Goal: Task Accomplishment & Management: Use online tool/utility

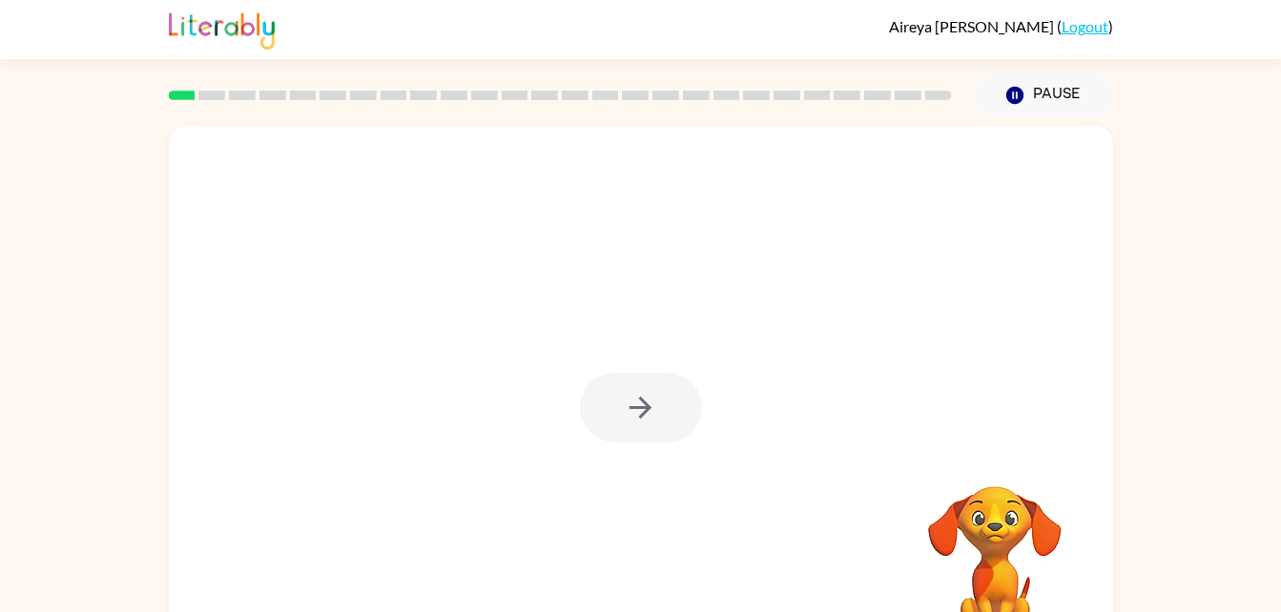
click at [627, 379] on div at bounding box center [641, 408] width 122 height 70
click at [627, 379] on button "button" at bounding box center [641, 408] width 122 height 70
click at [627, 379] on div at bounding box center [595, 364] width 814 height 69
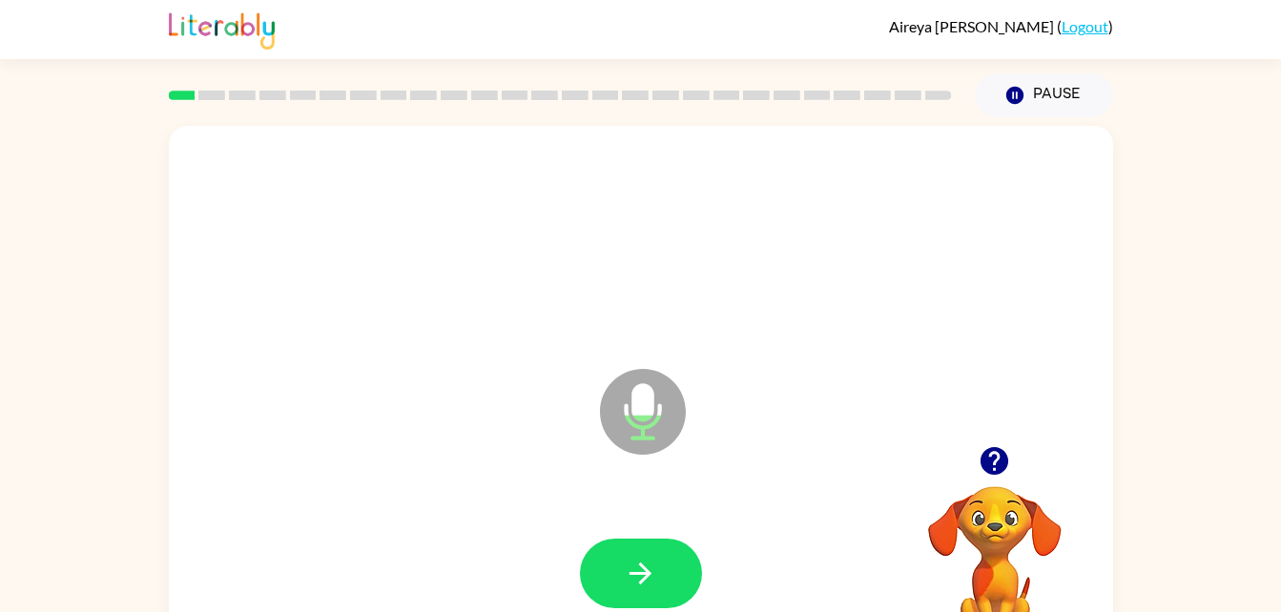
click at [638, 392] on icon "Microphone The Microphone is here when it is your turn to talk" at bounding box center [738, 435] width 286 height 143
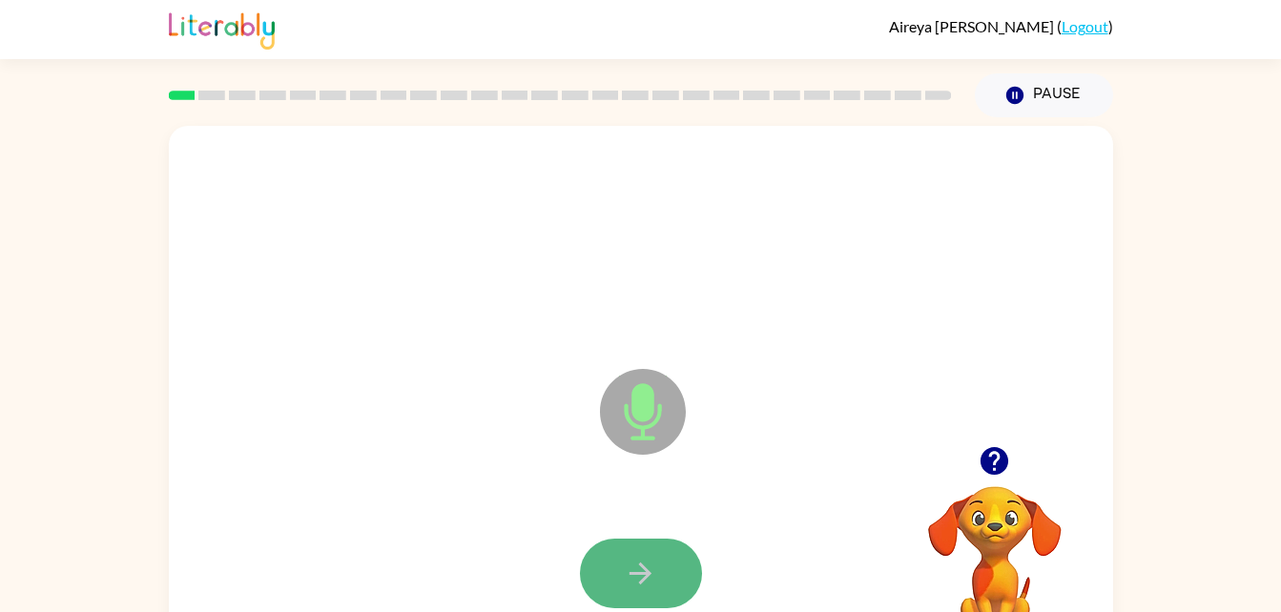
click at [616, 566] on button "button" at bounding box center [641, 574] width 122 height 70
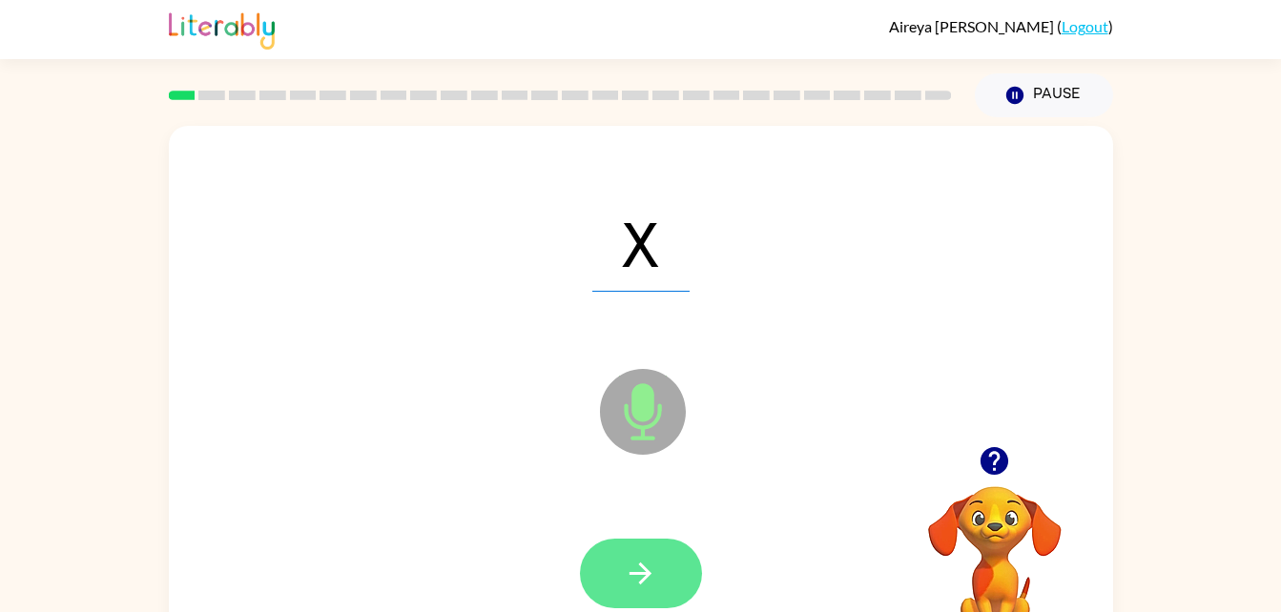
drag, startPoint x: 641, startPoint y: 419, endPoint x: 640, endPoint y: 570, distance: 151.6
click at [640, 570] on div "X Microphone The Microphone is here when it is your turn to talk" at bounding box center [641, 398] width 944 height 545
click at [640, 570] on icon "button" at bounding box center [640, 573] width 33 height 33
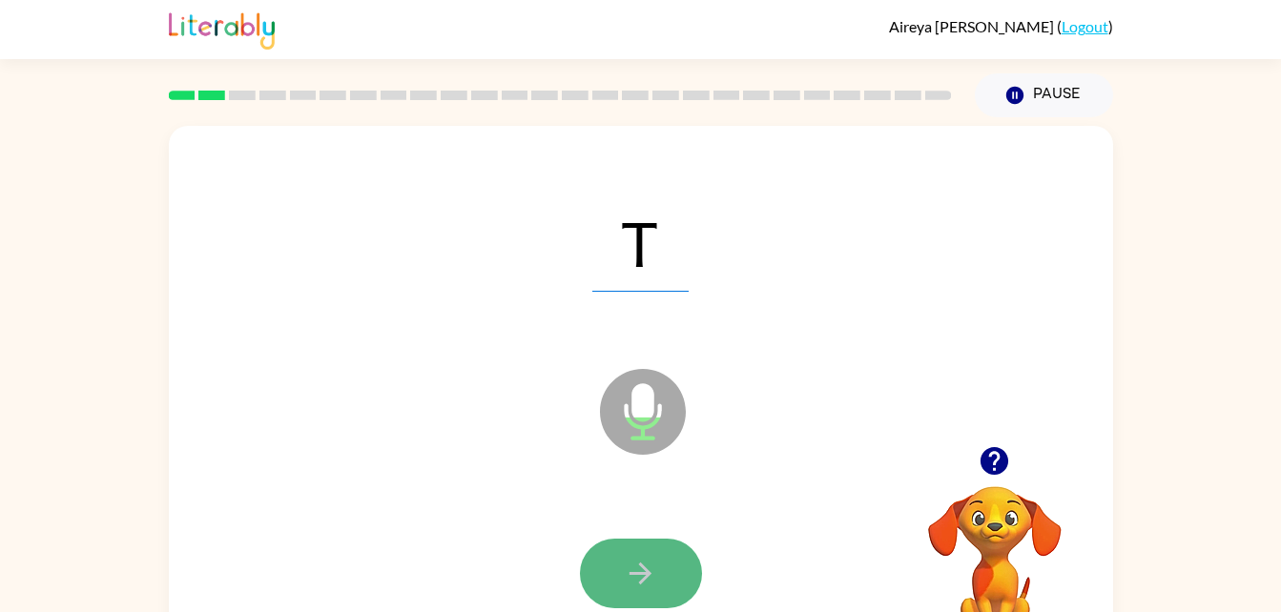
click at [643, 580] on icon "button" at bounding box center [640, 574] width 22 height 22
click at [673, 576] on button "button" at bounding box center [641, 574] width 122 height 70
click at [673, 574] on button "button" at bounding box center [641, 574] width 122 height 70
click at [638, 539] on button "button" at bounding box center [641, 574] width 122 height 70
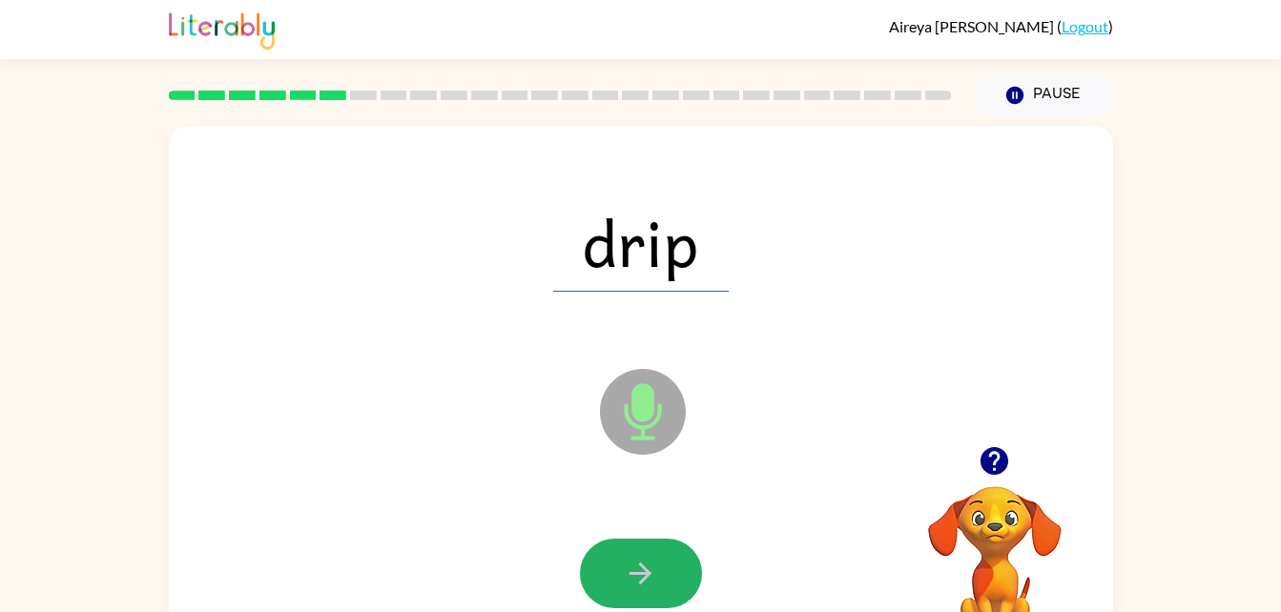
click at [638, 539] on button "button" at bounding box center [641, 574] width 122 height 70
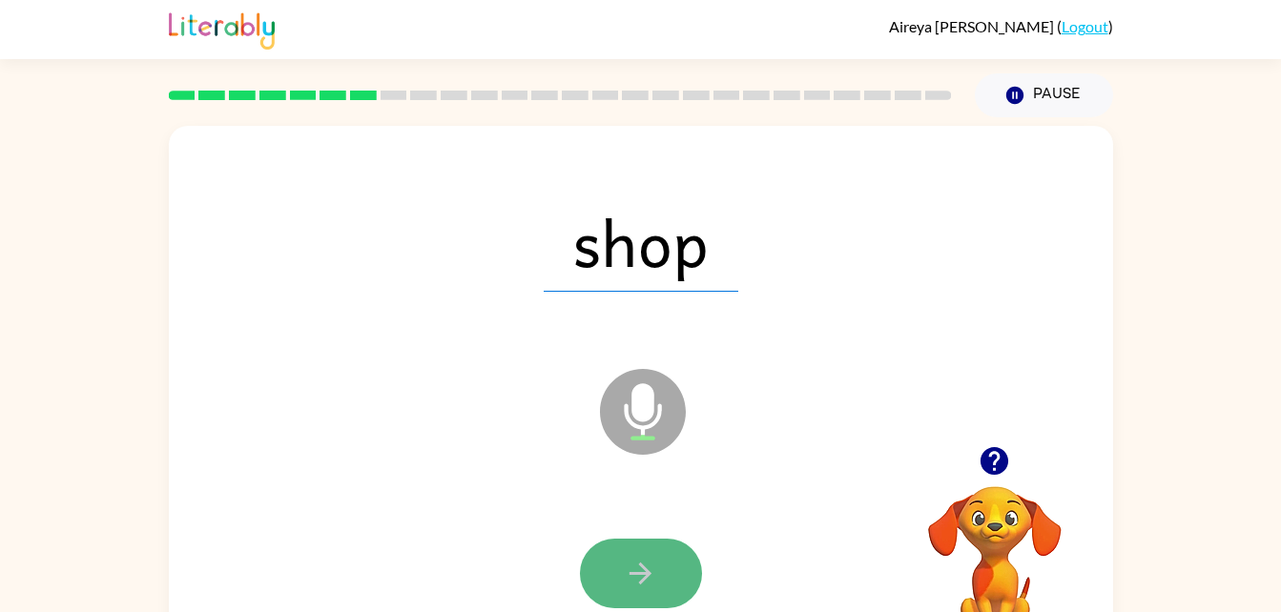
click at [652, 571] on icon "button" at bounding box center [640, 573] width 33 height 33
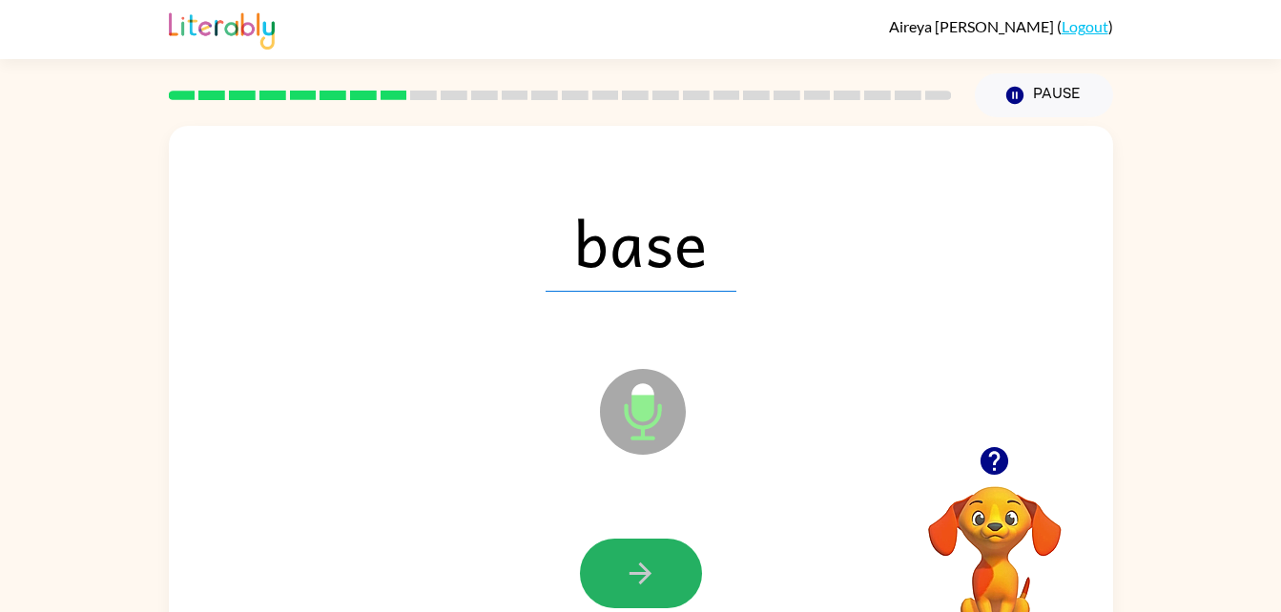
click at [652, 571] on icon "button" at bounding box center [640, 573] width 33 height 33
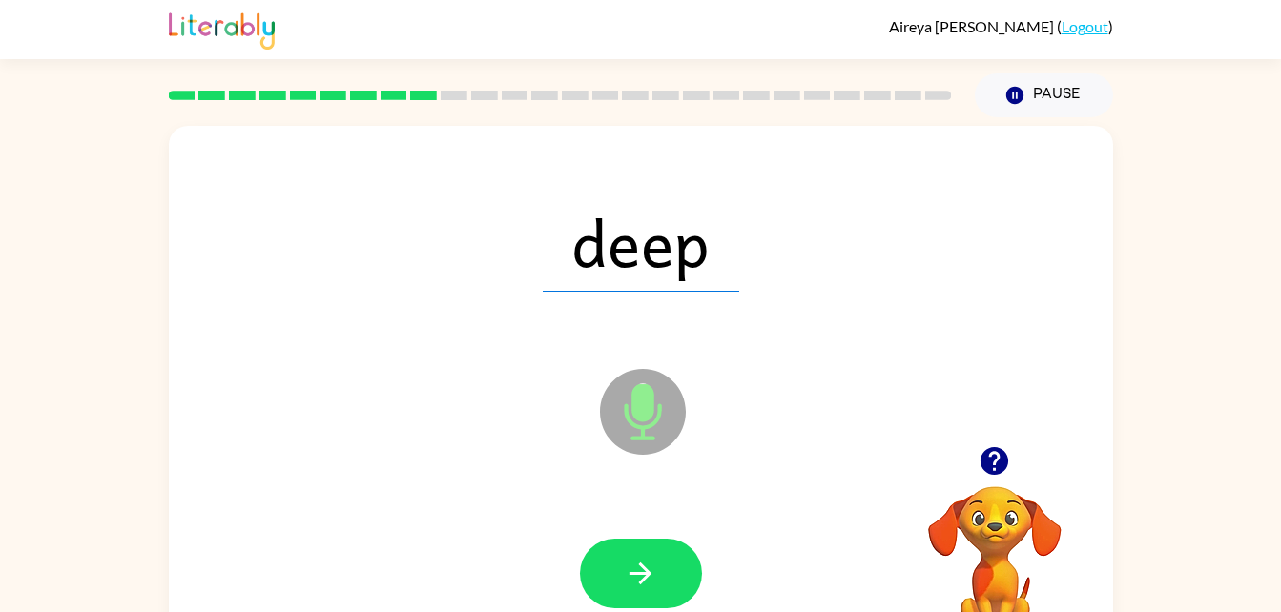
click at [652, 571] on icon "button" at bounding box center [640, 573] width 33 height 33
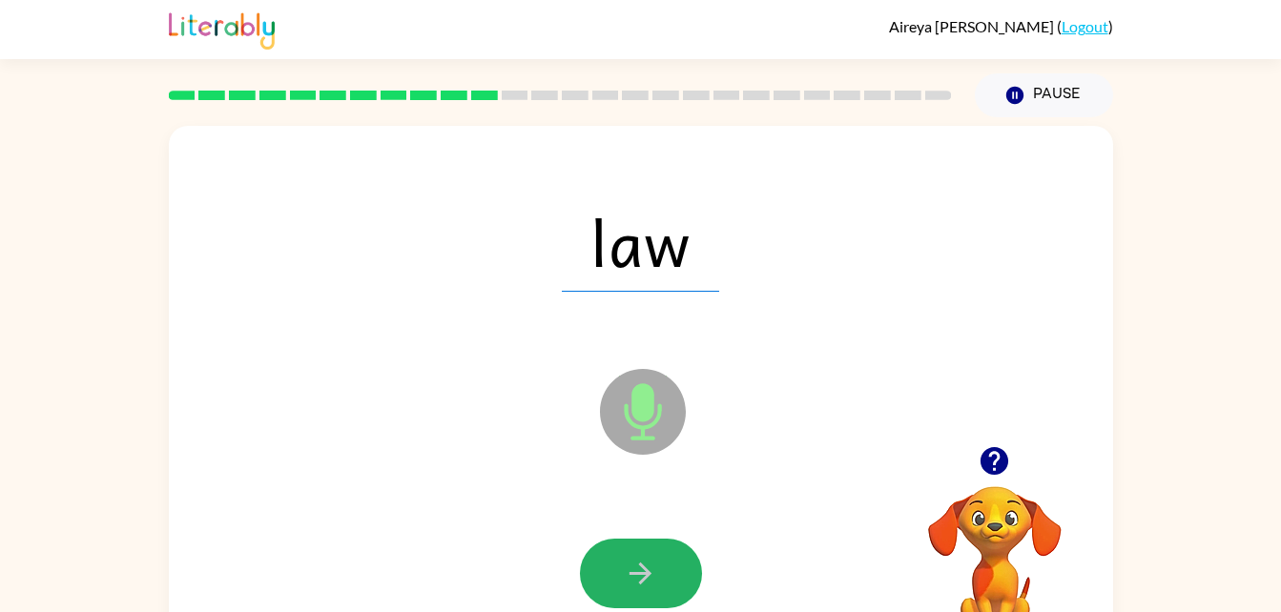
click at [652, 571] on icon "button" at bounding box center [640, 573] width 33 height 33
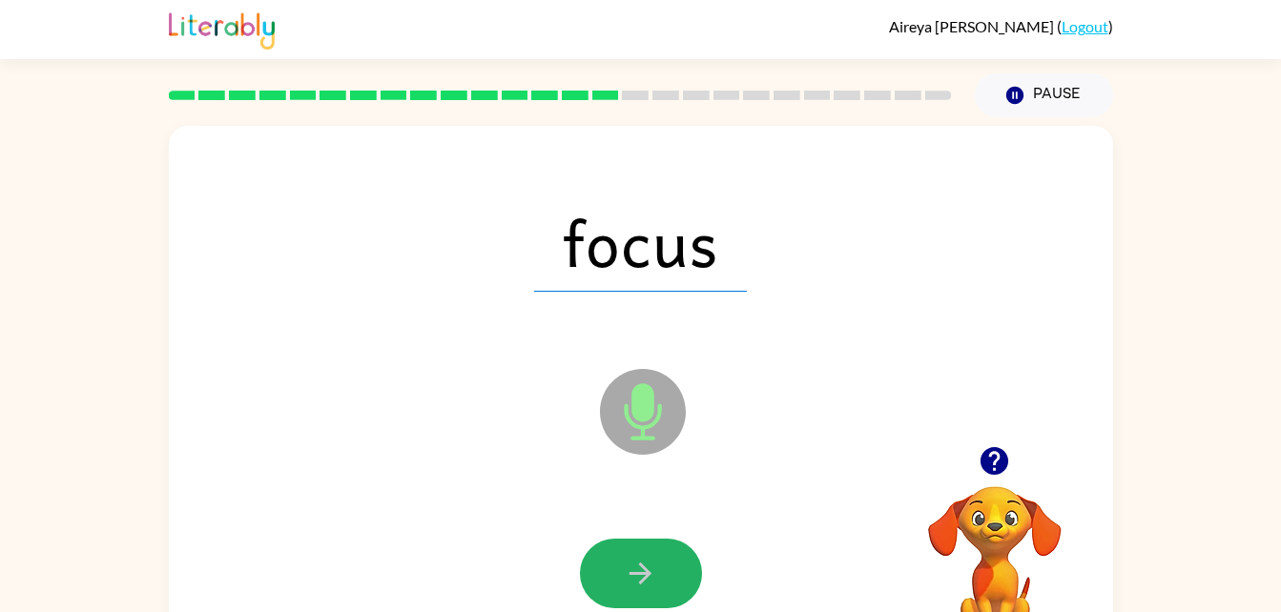
click at [652, 571] on icon "button" at bounding box center [640, 573] width 33 height 33
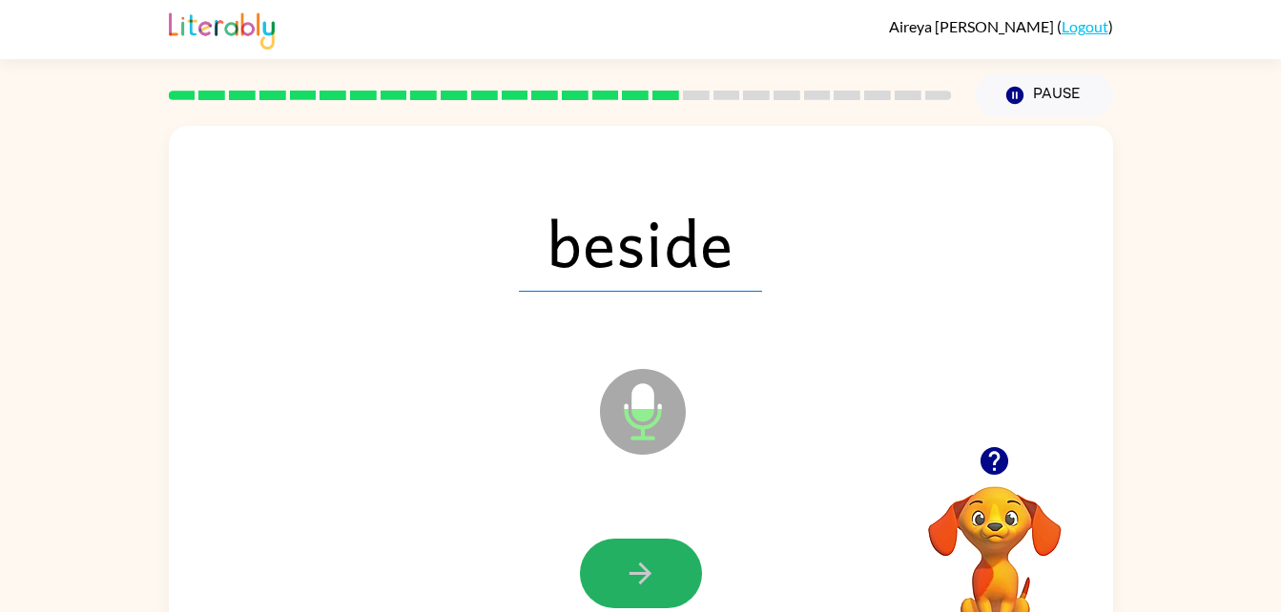
click at [652, 571] on icon "button" at bounding box center [640, 573] width 33 height 33
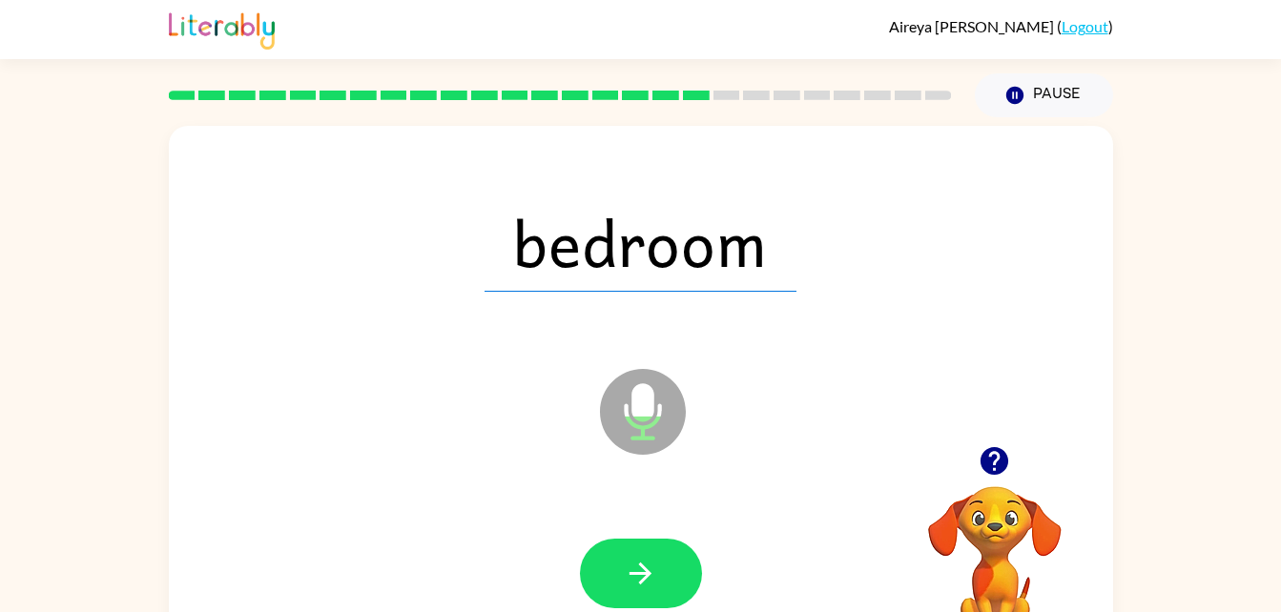
click at [652, 571] on icon "button" at bounding box center [640, 573] width 33 height 33
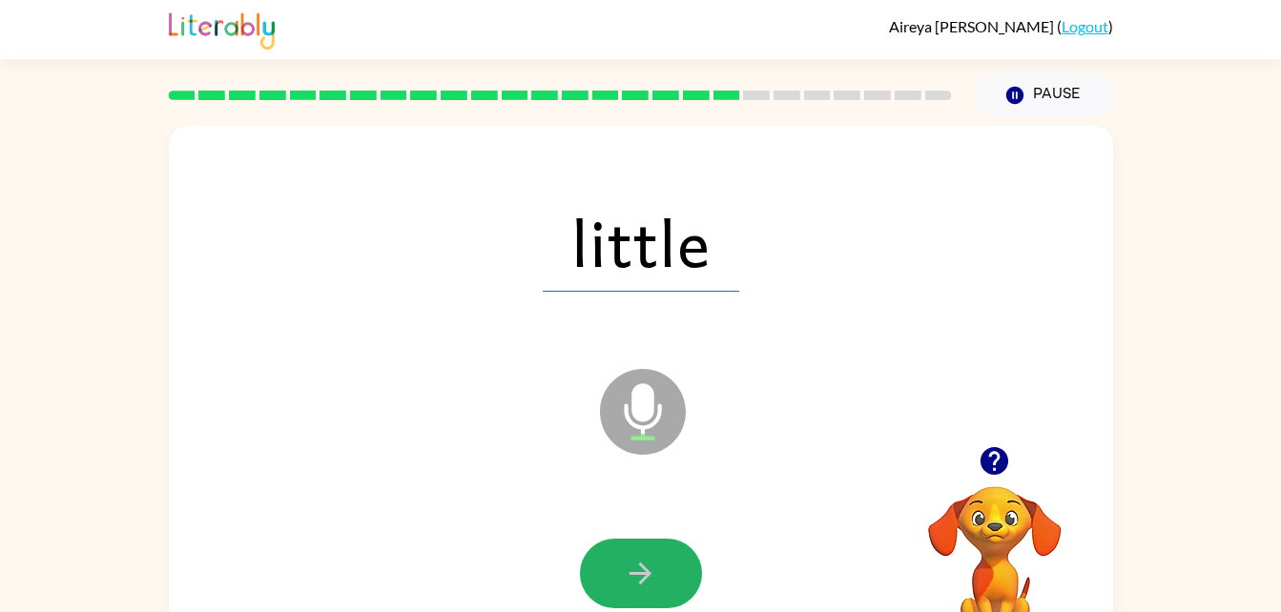
click at [652, 571] on icon "button" at bounding box center [640, 573] width 33 height 33
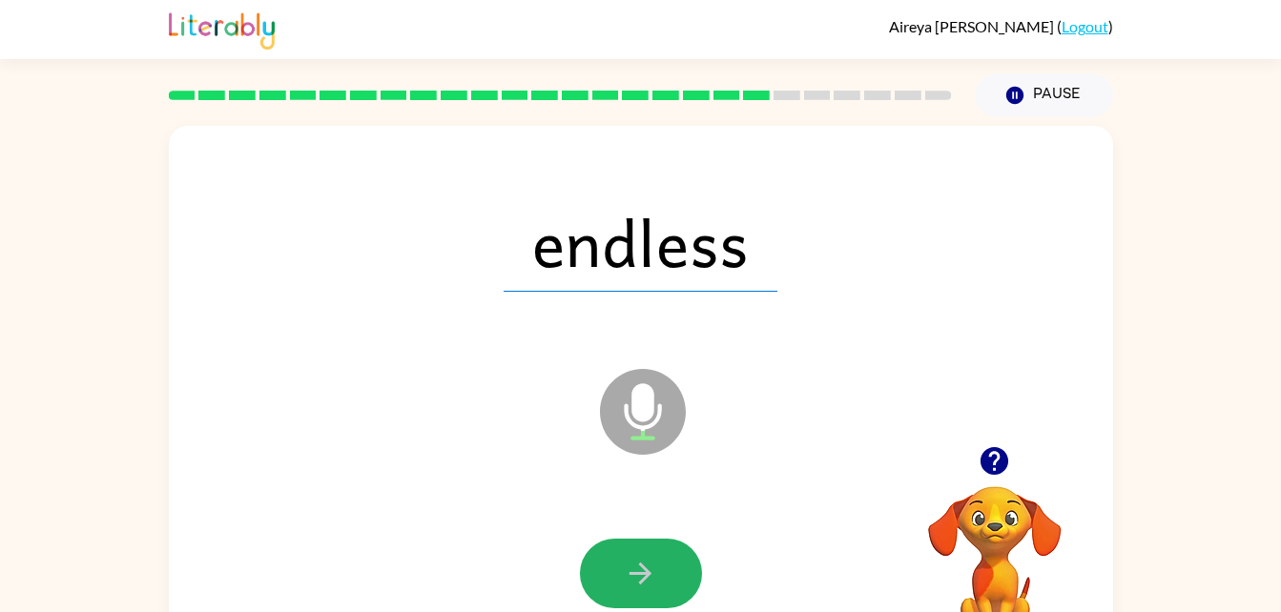
click at [652, 571] on icon "button" at bounding box center [640, 573] width 33 height 33
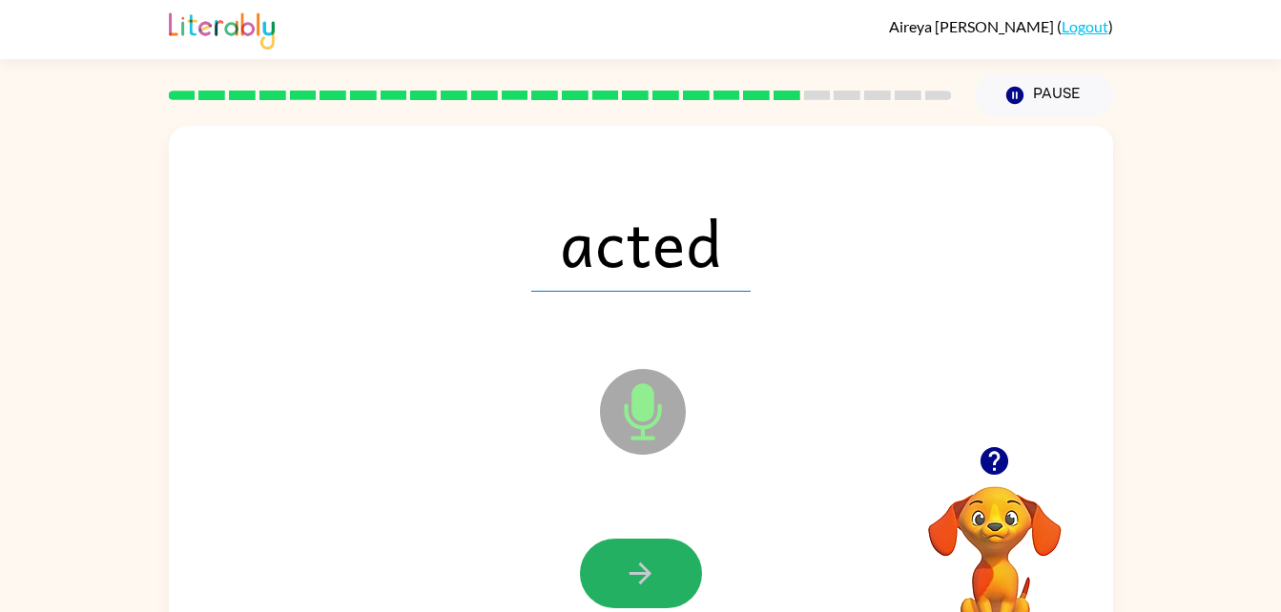
click at [652, 571] on icon "button" at bounding box center [640, 573] width 33 height 33
click at [633, 567] on icon "button" at bounding box center [640, 573] width 33 height 33
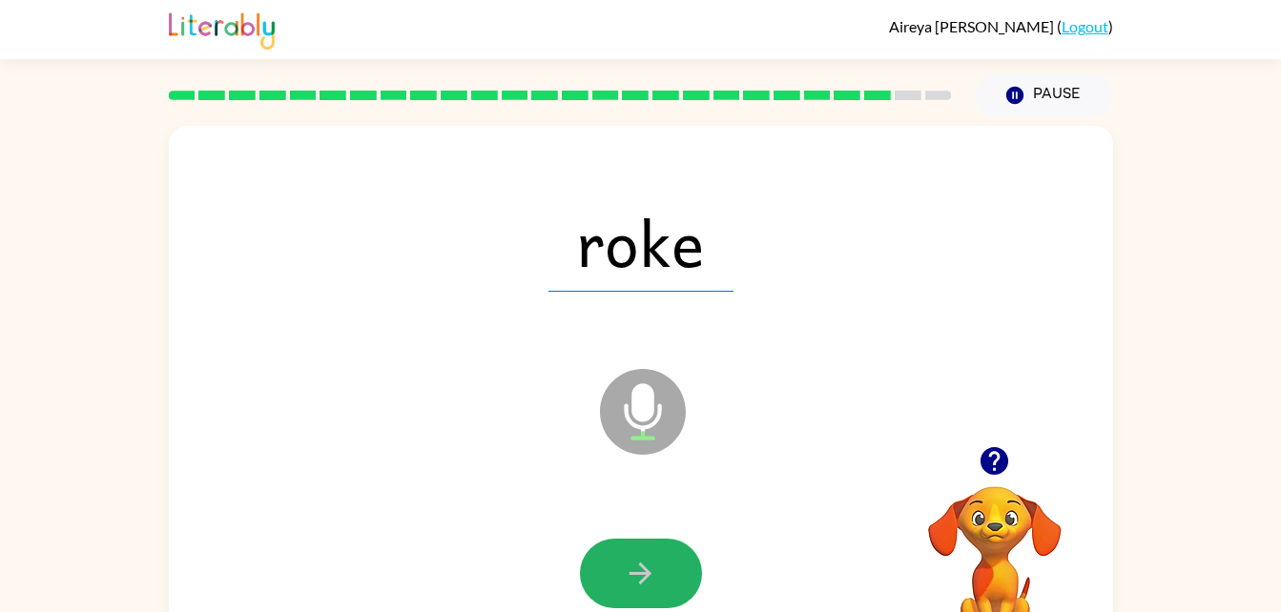
click at [633, 567] on icon "button" at bounding box center [640, 573] width 33 height 33
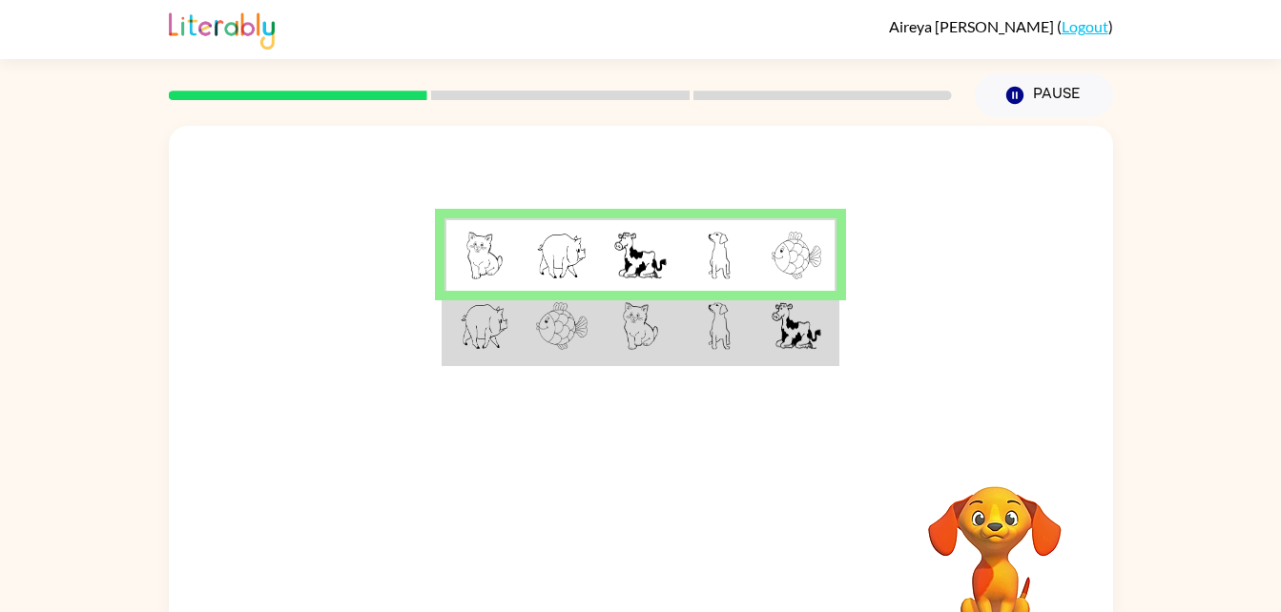
click at [680, 339] on td at bounding box center [719, 327] width 78 height 73
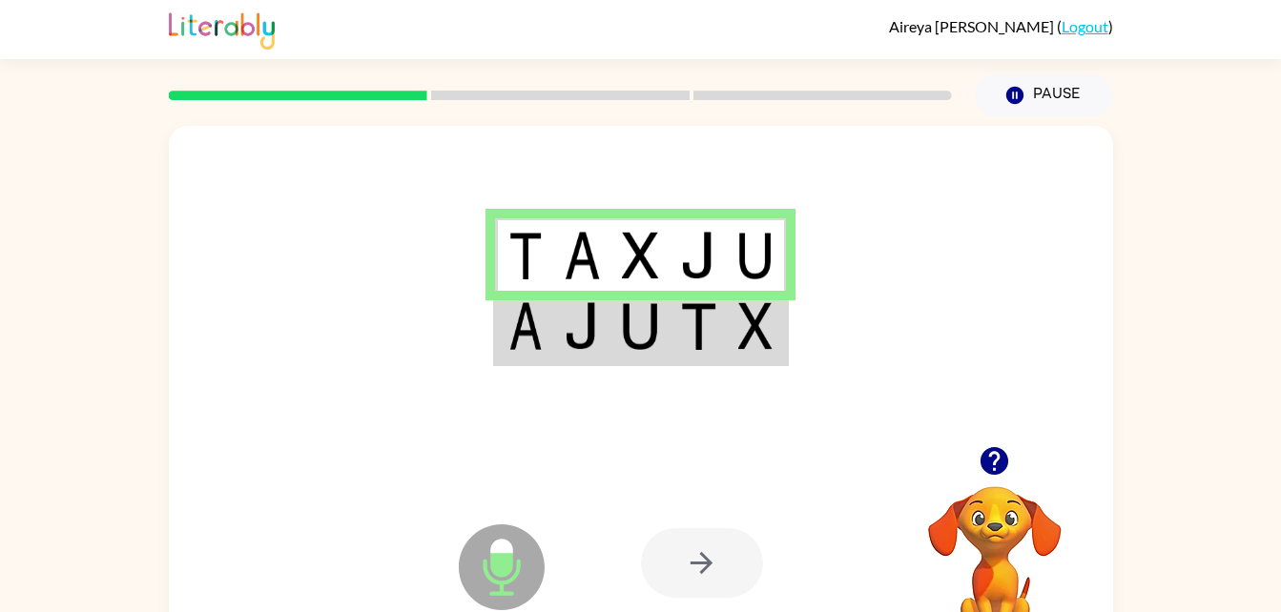
click at [680, 581] on div at bounding box center [702, 563] width 122 height 70
click at [670, 546] on div at bounding box center [702, 563] width 122 height 70
click at [612, 341] on td at bounding box center [640, 327] width 58 height 73
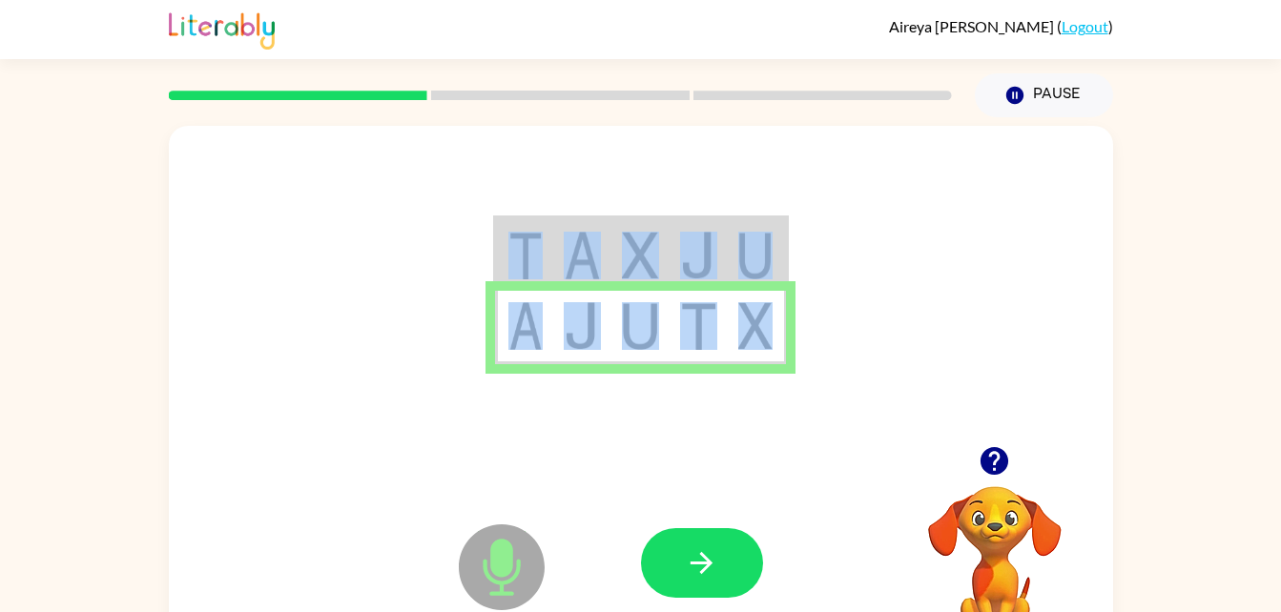
drag, startPoint x: 612, startPoint y: 341, endPoint x: 565, endPoint y: 230, distance: 121.3
click at [565, 230] on tbody at bounding box center [640, 291] width 291 height 146
click at [565, 230] on td at bounding box center [582, 254] width 58 height 73
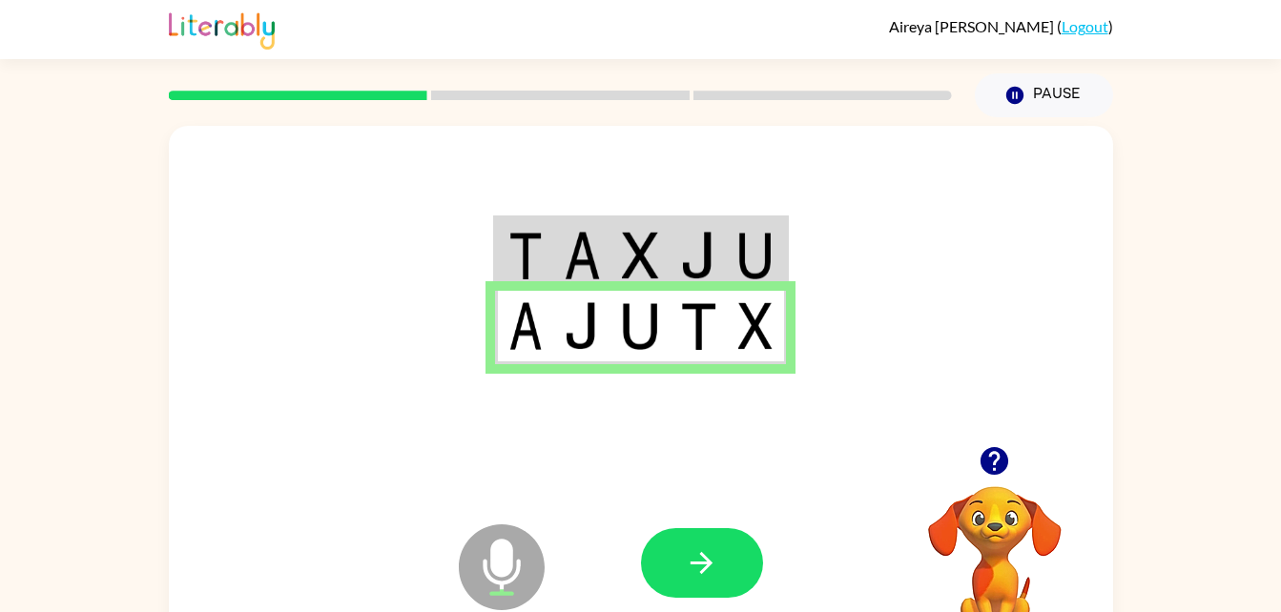
click at [565, 230] on td at bounding box center [582, 254] width 58 height 73
click at [1031, 93] on button "Pause Pause" at bounding box center [1044, 95] width 138 height 44
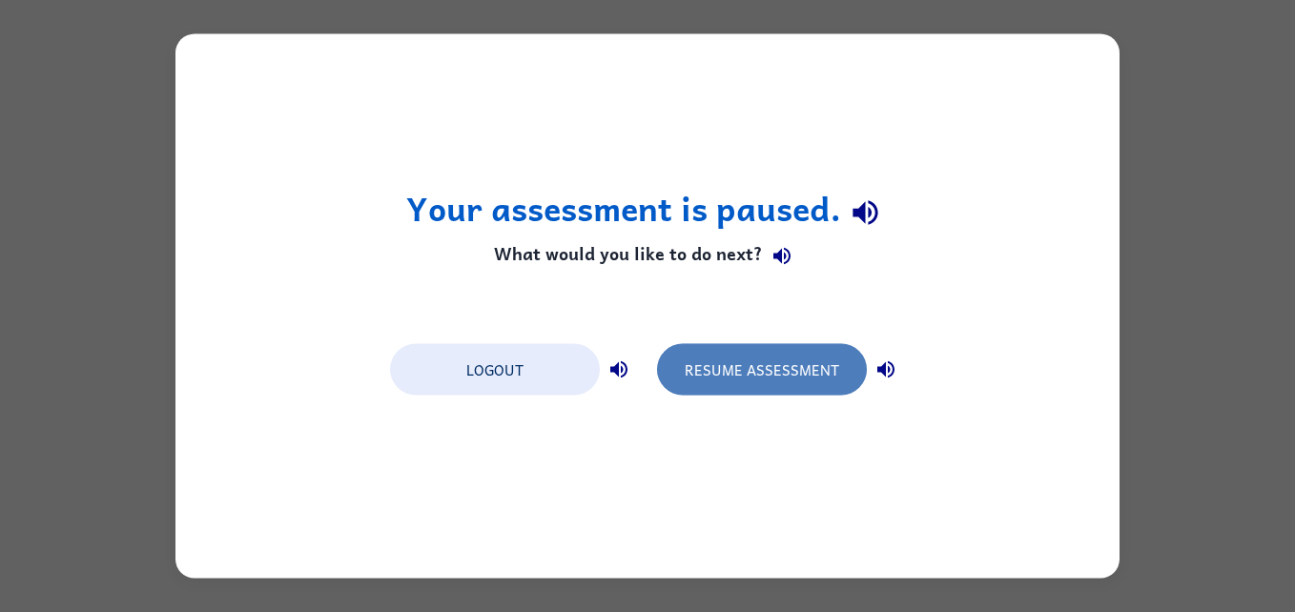
click at [753, 367] on button "Resume Assessment" at bounding box center [762, 369] width 210 height 51
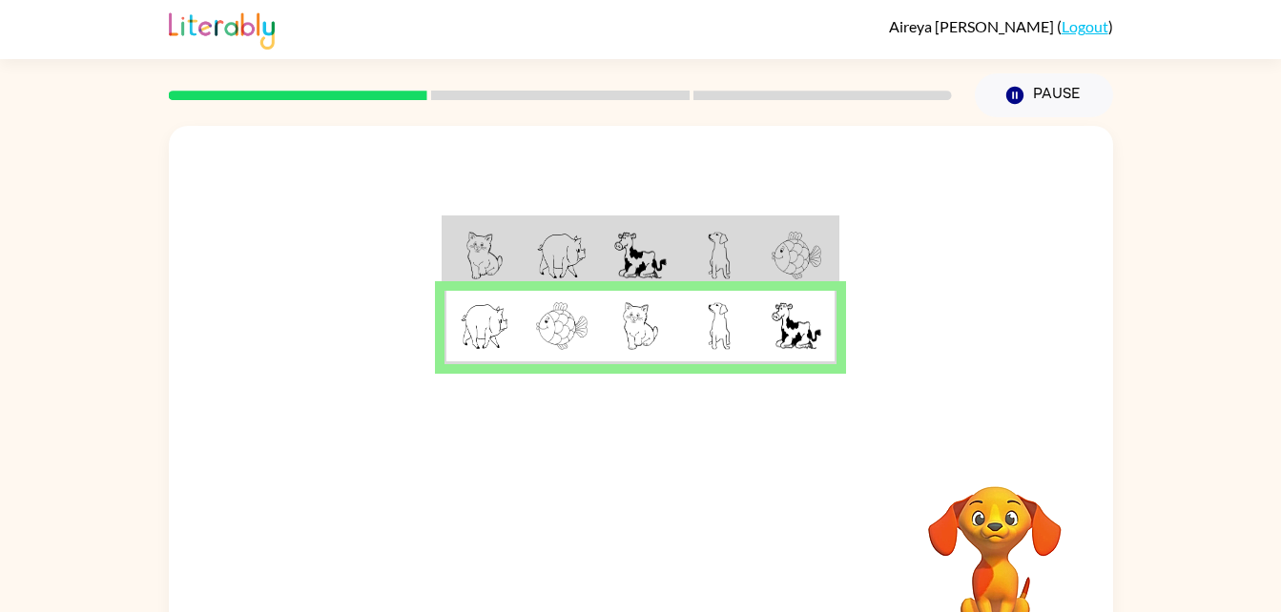
click at [647, 512] on div "Your browser must support playing .mp4 files to use Literably. Please try using…" at bounding box center [641, 563] width 944 height 215
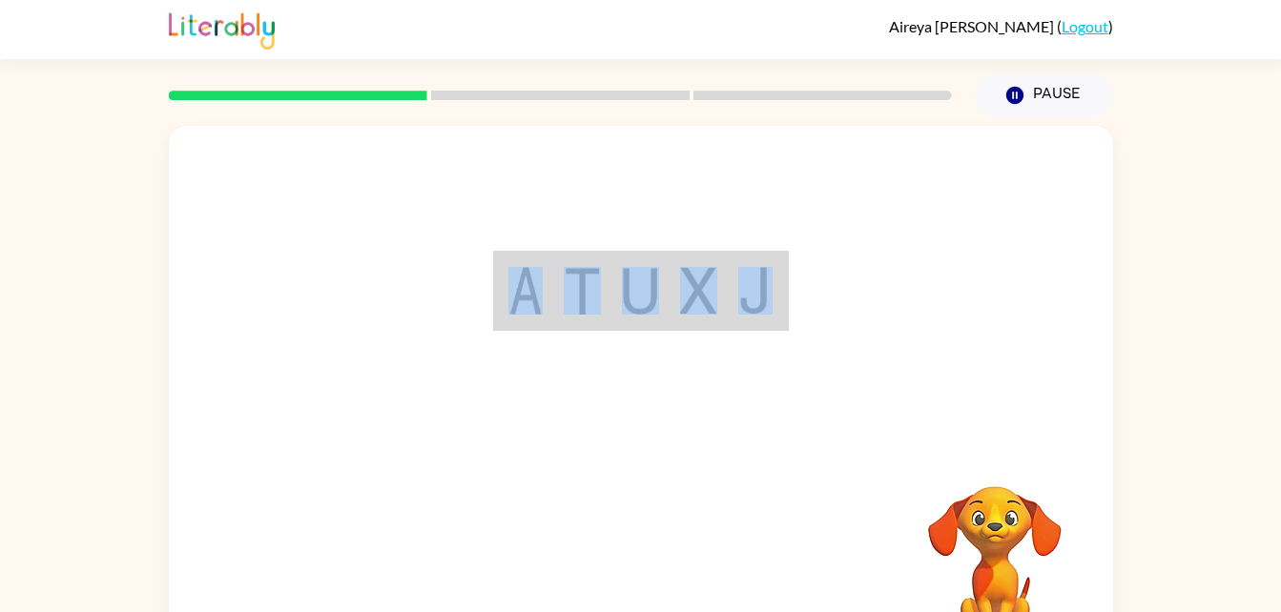
click at [647, 520] on div "Your browser must support playing .mp4 files to use Literably. Please try using…" at bounding box center [641, 398] width 944 height 545
drag, startPoint x: 647, startPoint y: 520, endPoint x: 823, endPoint y: 365, distance: 234.5
click at [823, 365] on div at bounding box center [641, 286] width 944 height 320
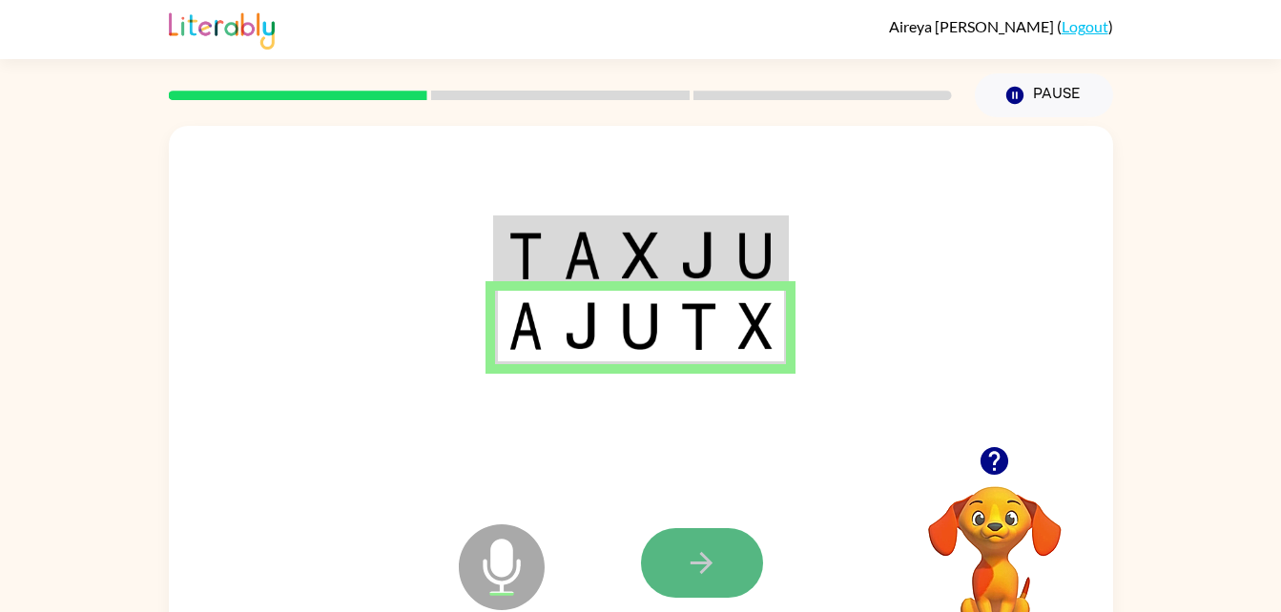
click at [707, 545] on button "button" at bounding box center [702, 563] width 122 height 70
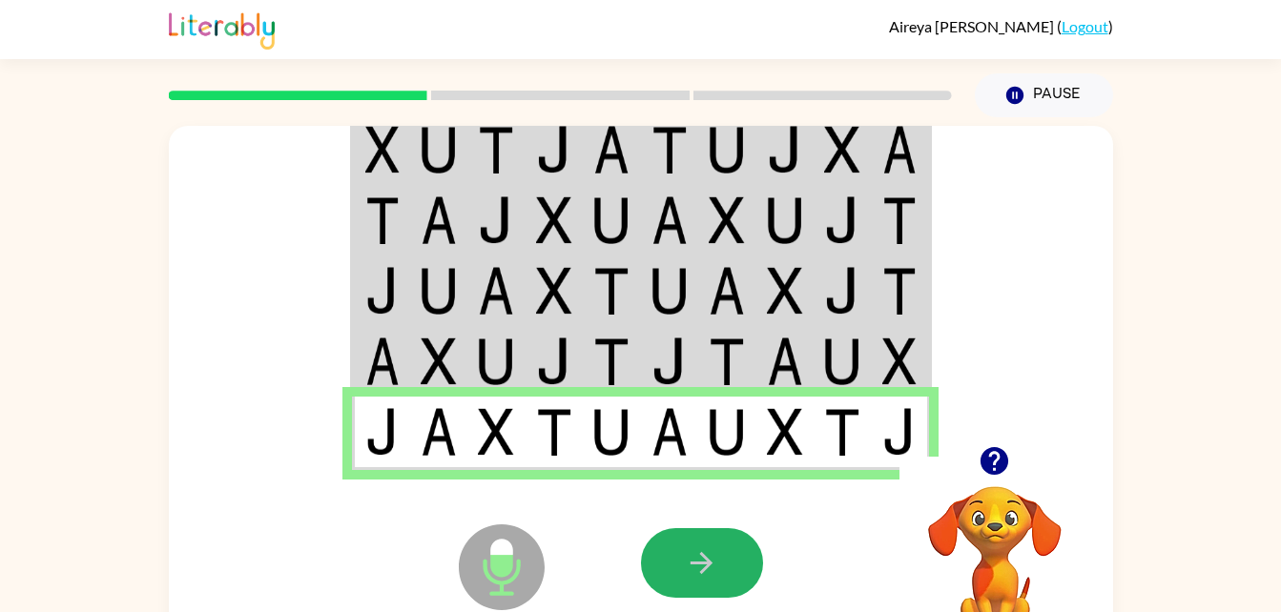
click at [723, 549] on button "button" at bounding box center [702, 563] width 122 height 70
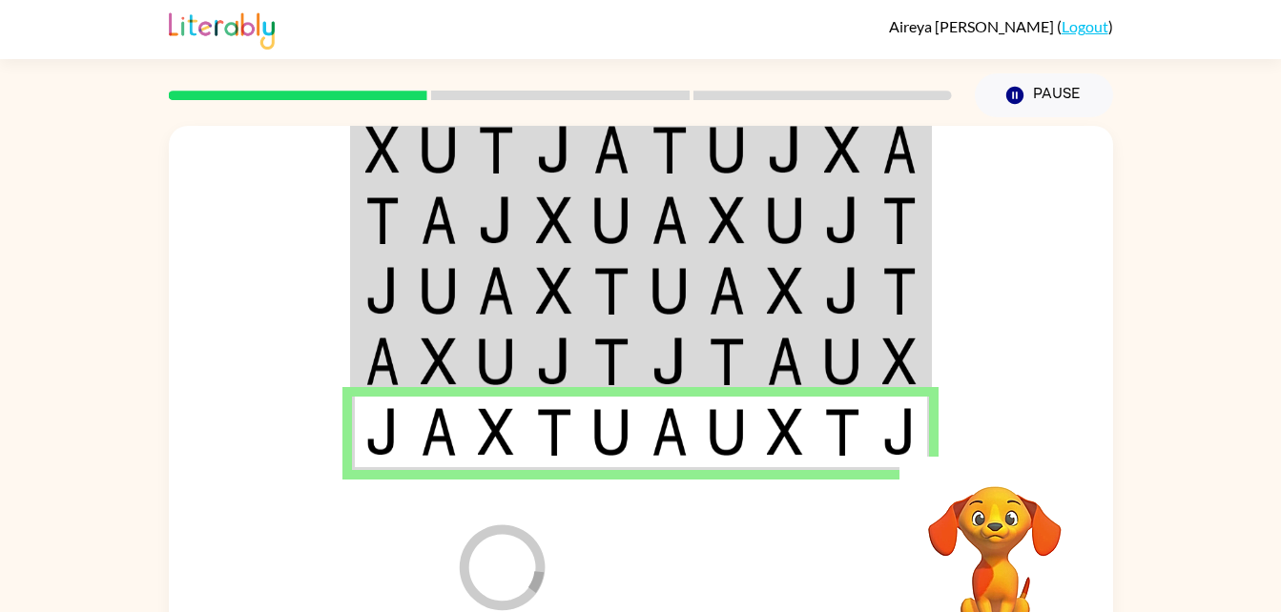
click at [723, 549] on div at bounding box center [781, 563] width 281 height 215
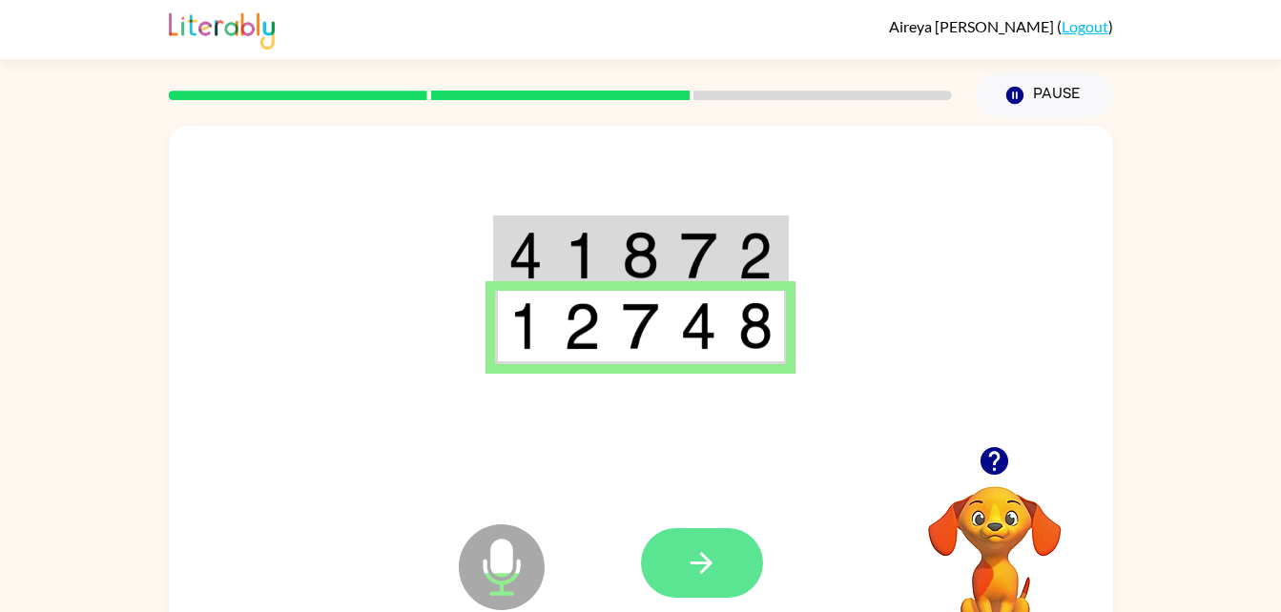
click at [723, 558] on button "button" at bounding box center [702, 563] width 122 height 70
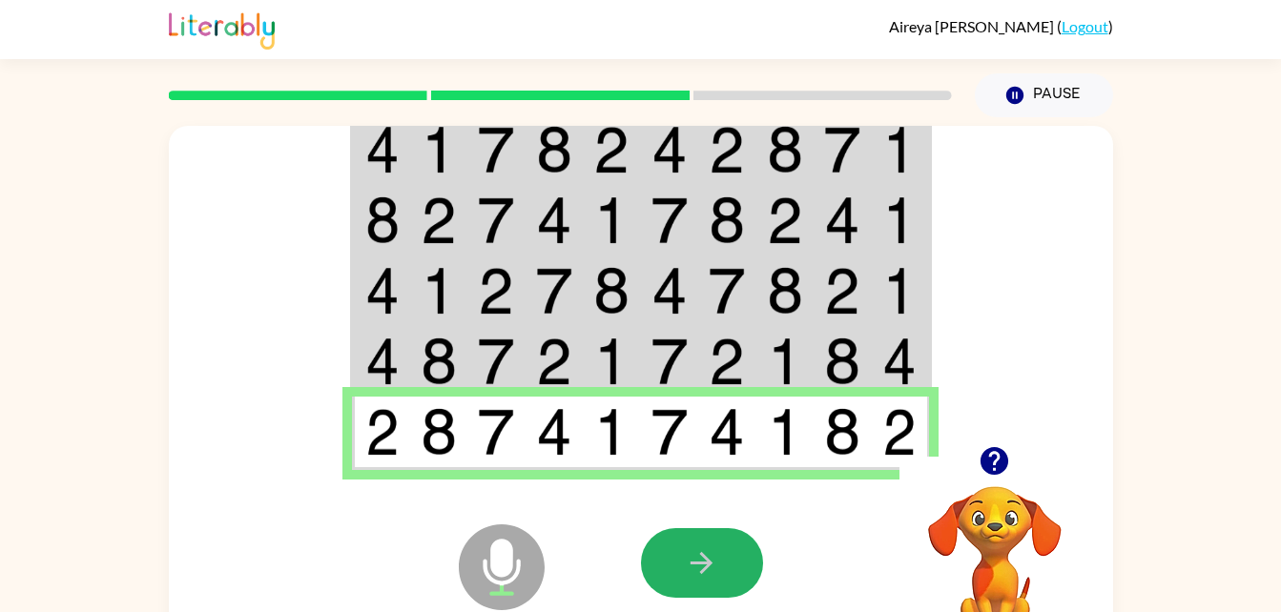
click at [723, 558] on button "button" at bounding box center [702, 563] width 122 height 70
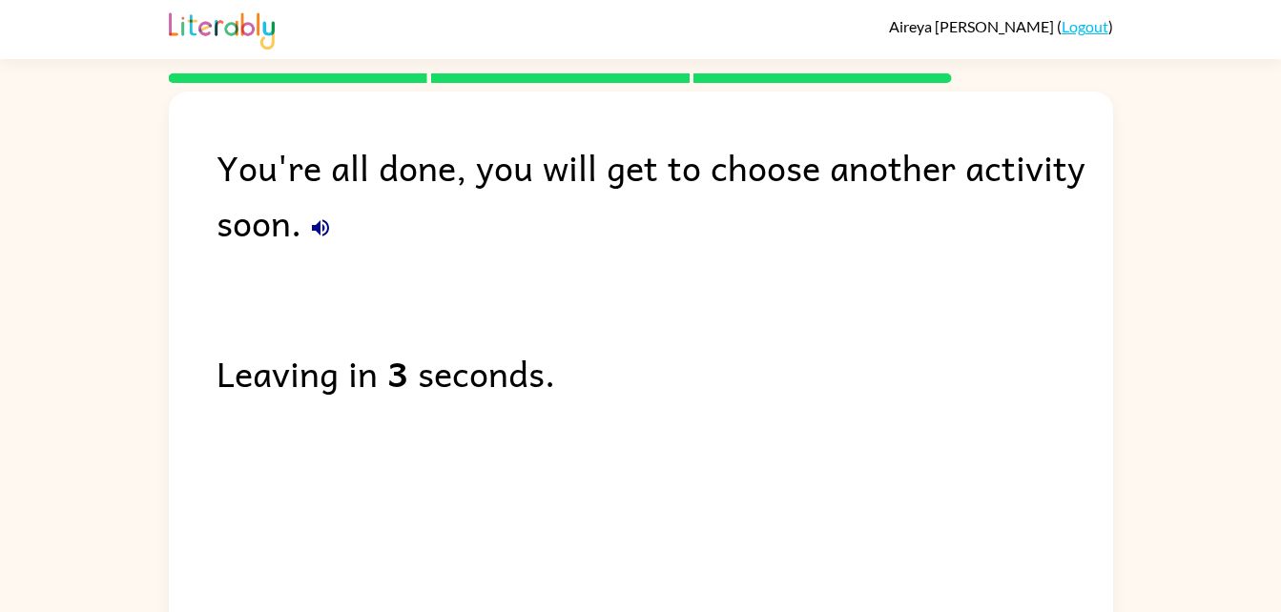
scroll to position [24, 0]
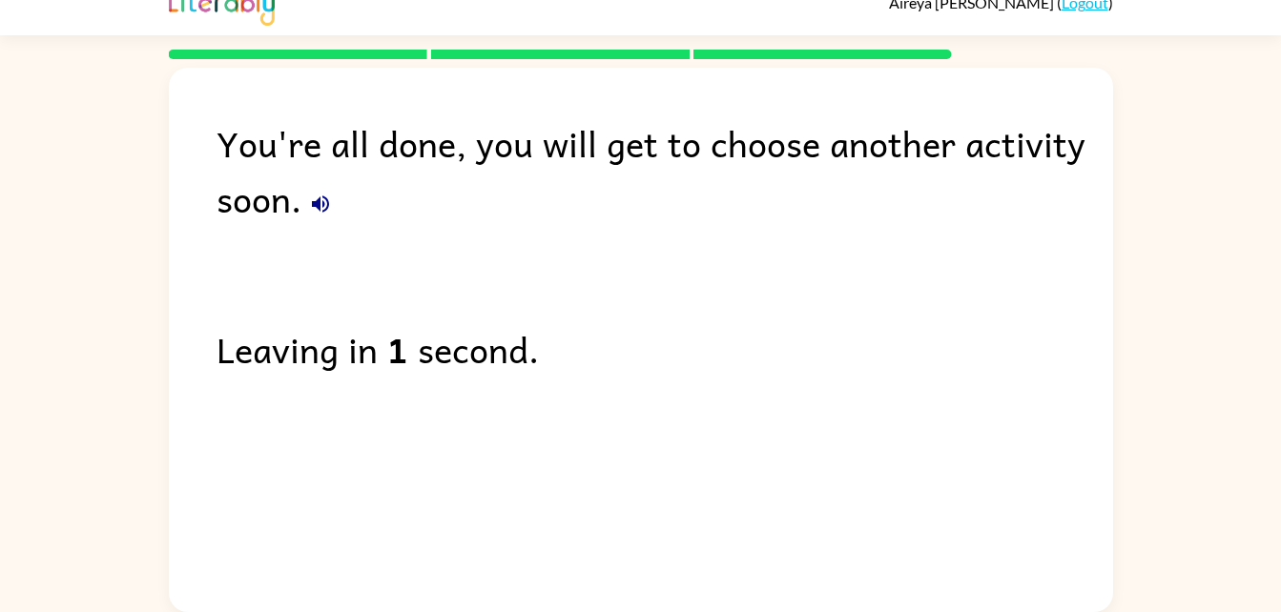
click at [318, 204] on icon "button" at bounding box center [320, 203] width 17 height 17
